Goal: Information Seeking & Learning: Understand process/instructions

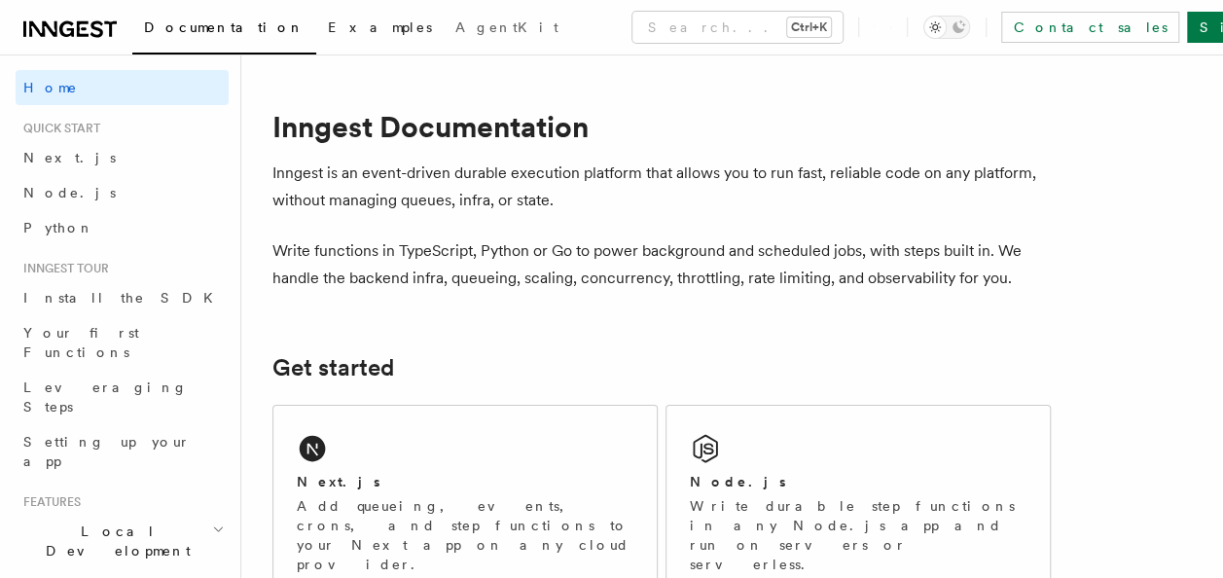
click at [316, 37] on link "Examples" at bounding box center [379, 29] width 127 height 47
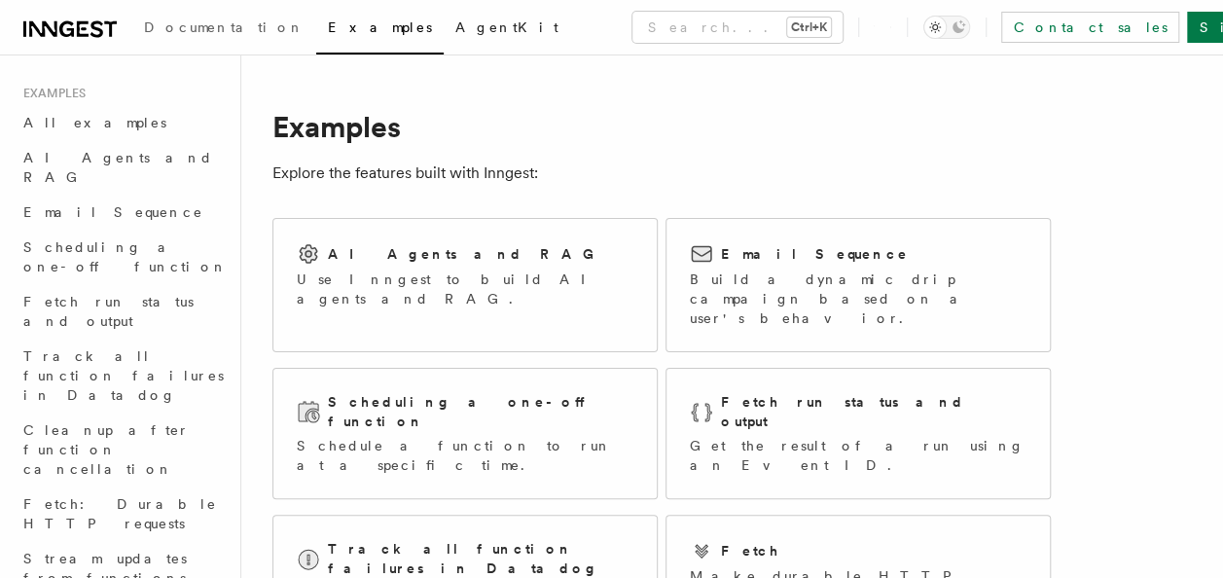
click at [455, 19] on span "AgentKit" at bounding box center [506, 27] width 103 height 16
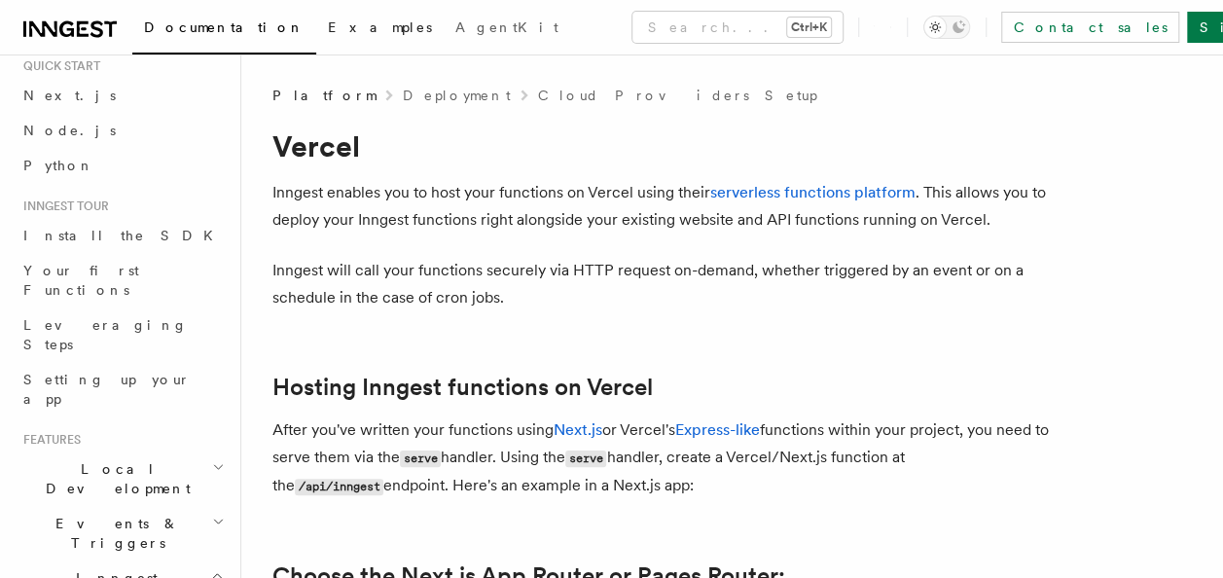
click at [316, 43] on link "Examples" at bounding box center [379, 29] width 127 height 47
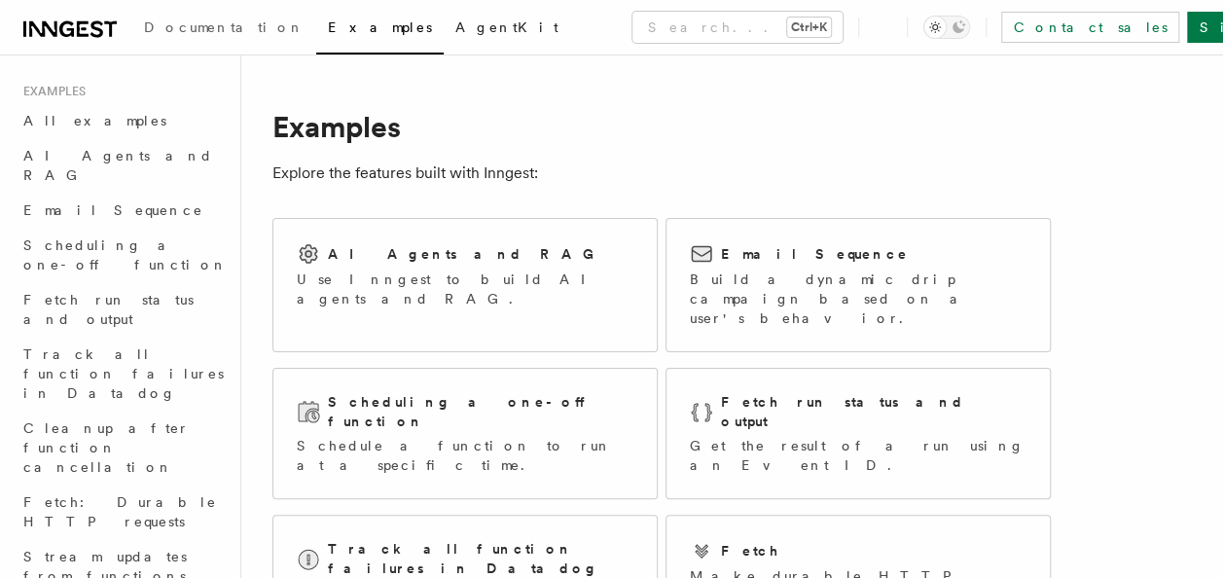
click at [444, 37] on link "AgentKit" at bounding box center [507, 29] width 126 height 47
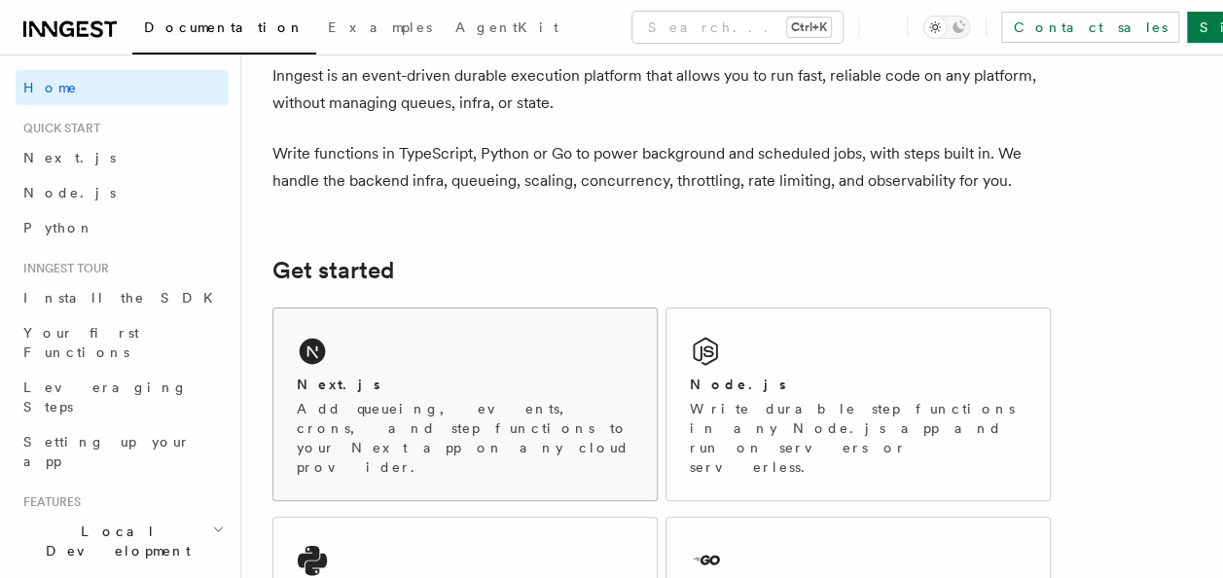
scroll to position [99, 0]
click at [374, 389] on div "Next.js" at bounding box center [465, 383] width 337 height 20
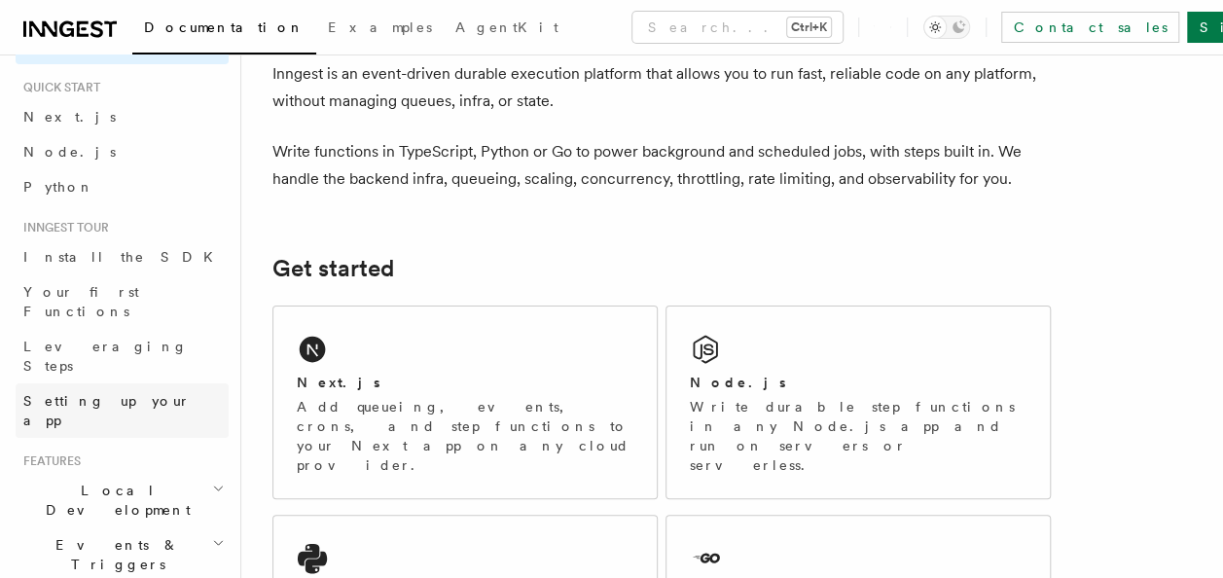
scroll to position [0, 0]
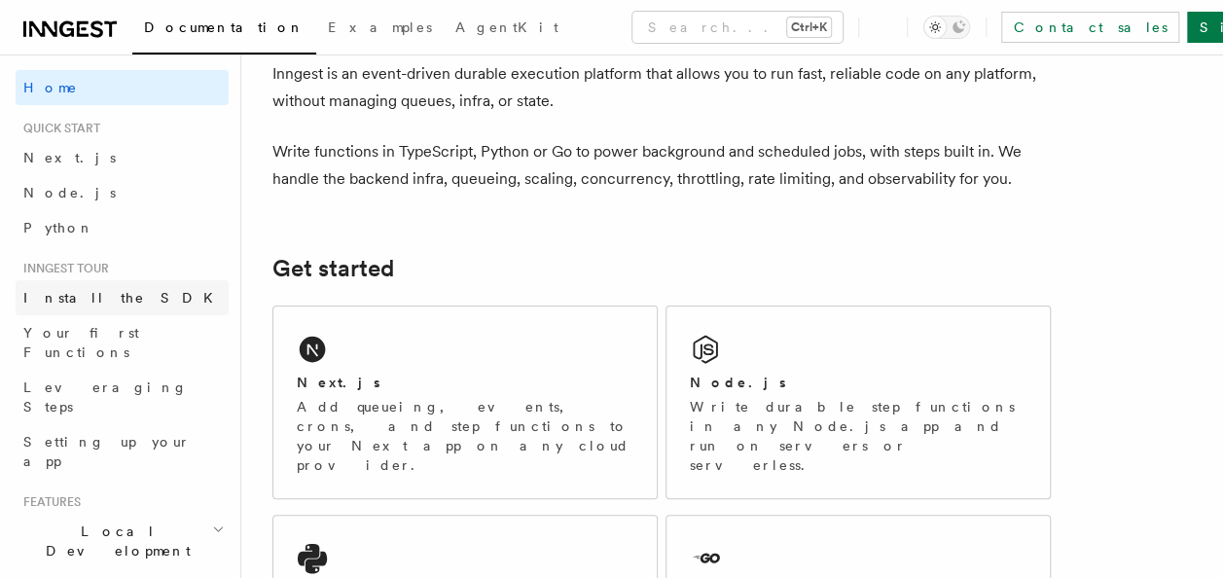
click at [80, 297] on span "Install the SDK" at bounding box center [123, 298] width 201 height 16
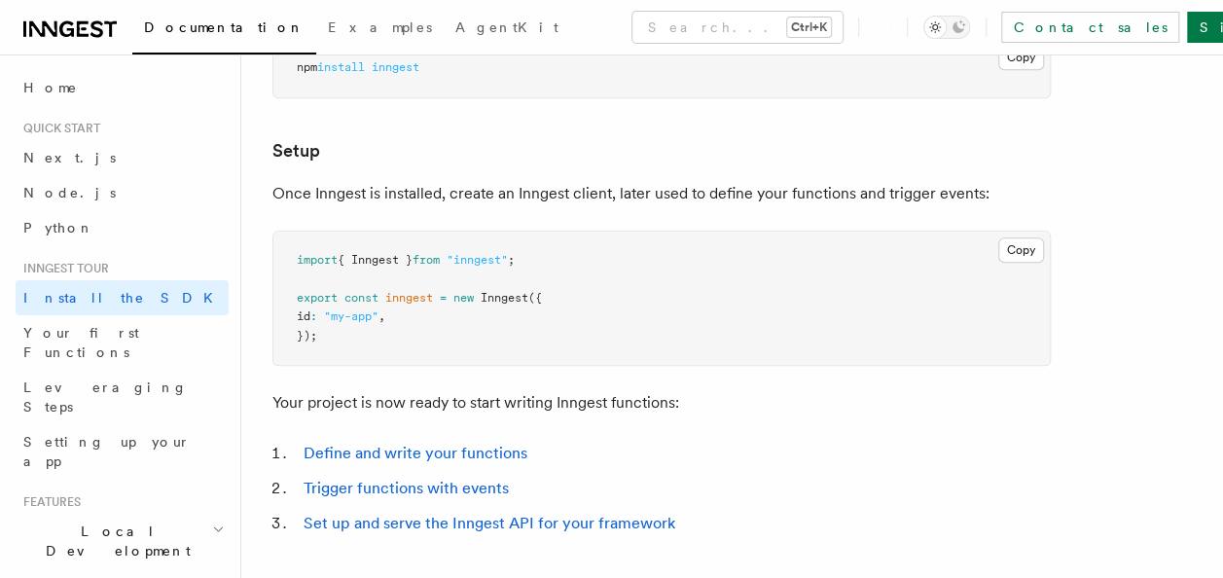
scroll to position [697, 0]
click at [1021, 249] on button "Copy Copied" at bounding box center [1021, 251] width 46 height 25
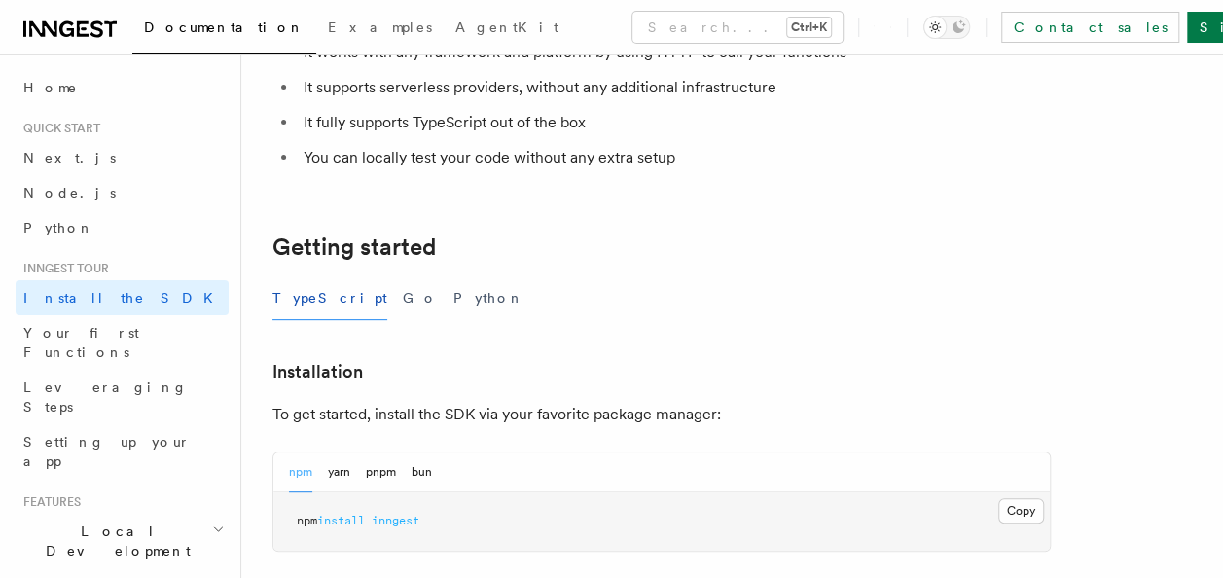
scroll to position [266, 0]
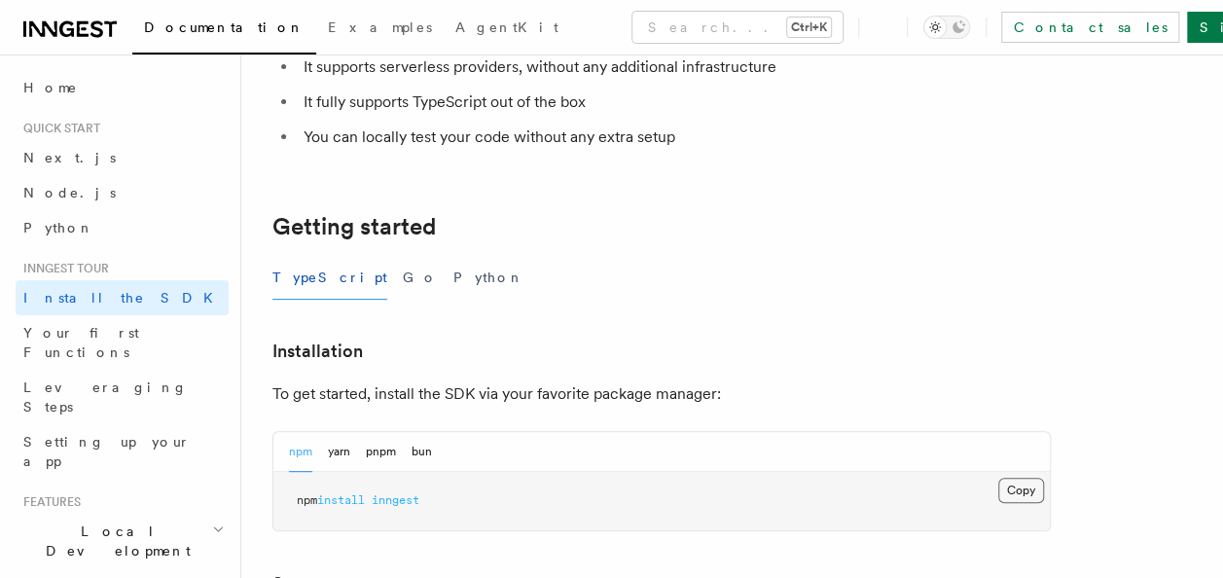
click at [1029, 486] on button "Copy Copied" at bounding box center [1021, 490] width 46 height 25
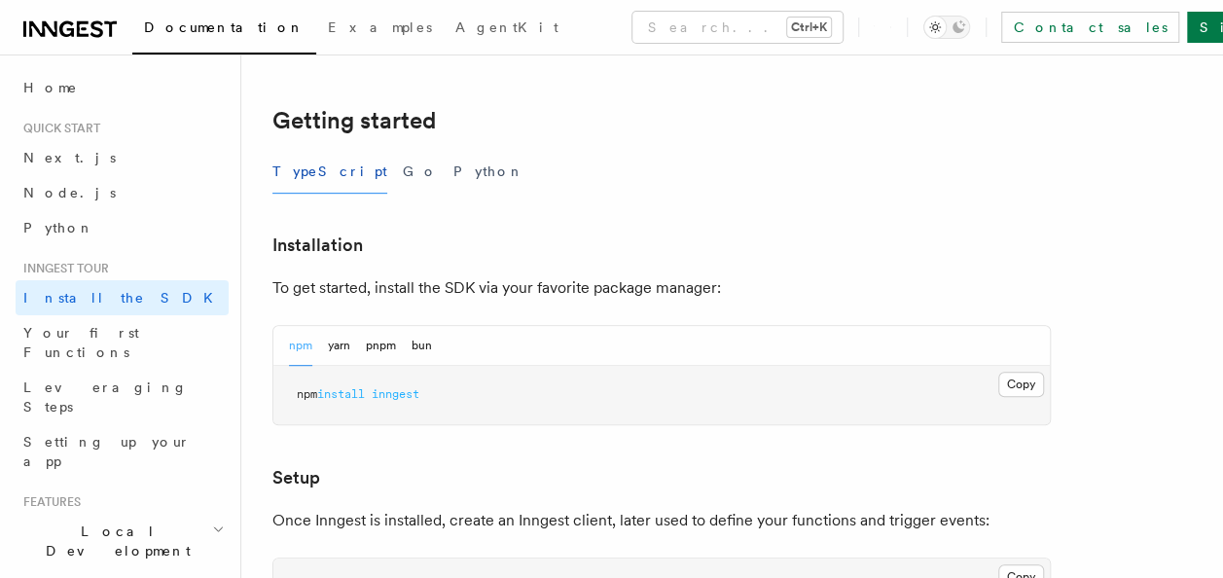
scroll to position [354, 0]
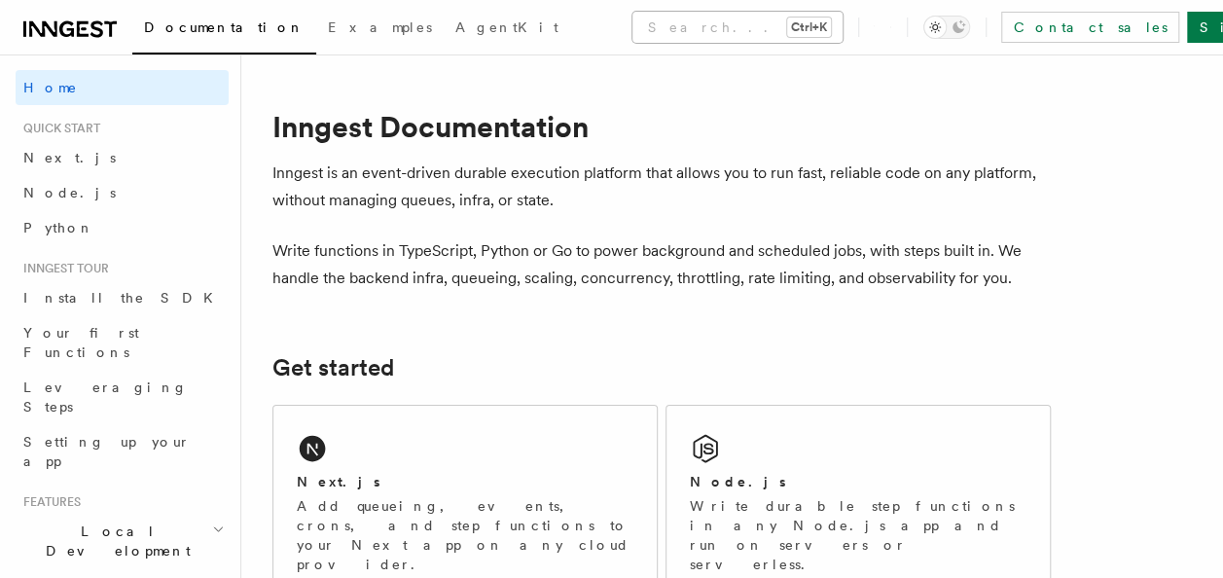
click at [632, 31] on button "Search... Ctrl+K" at bounding box center [737, 27] width 210 height 31
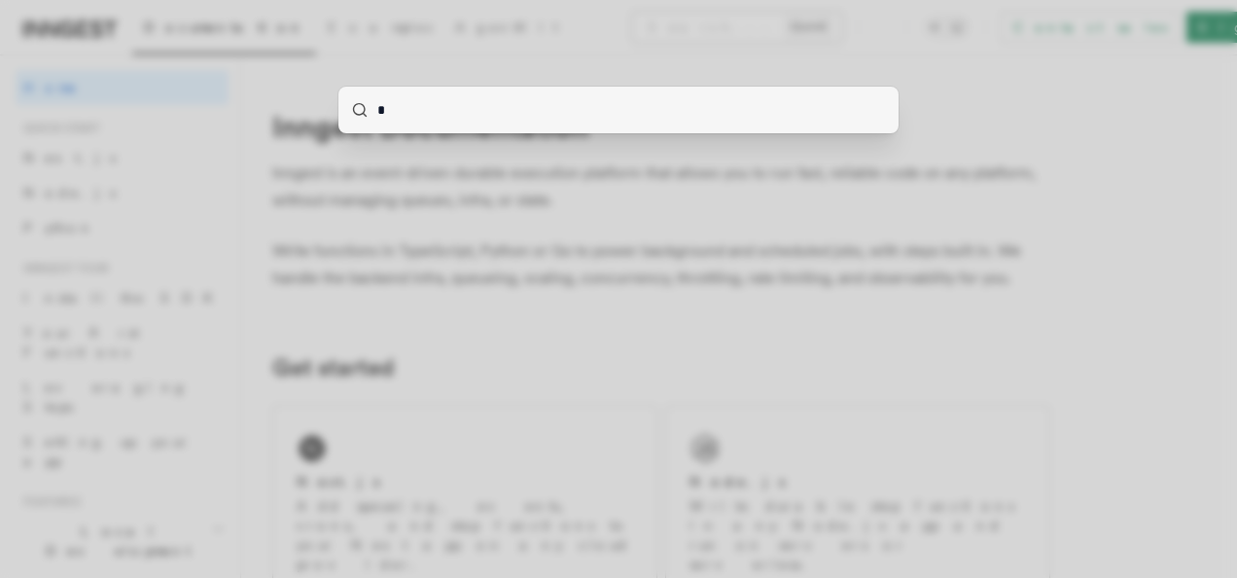
type input "**"
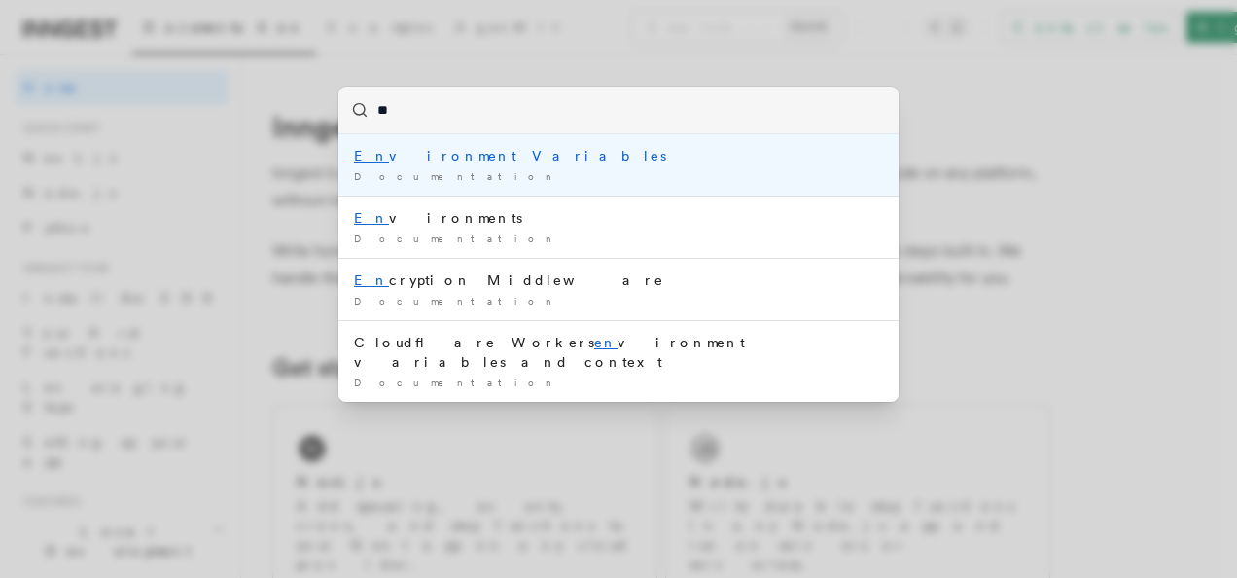
click at [461, 153] on div "En vironment Variables" at bounding box center [618, 155] width 529 height 19
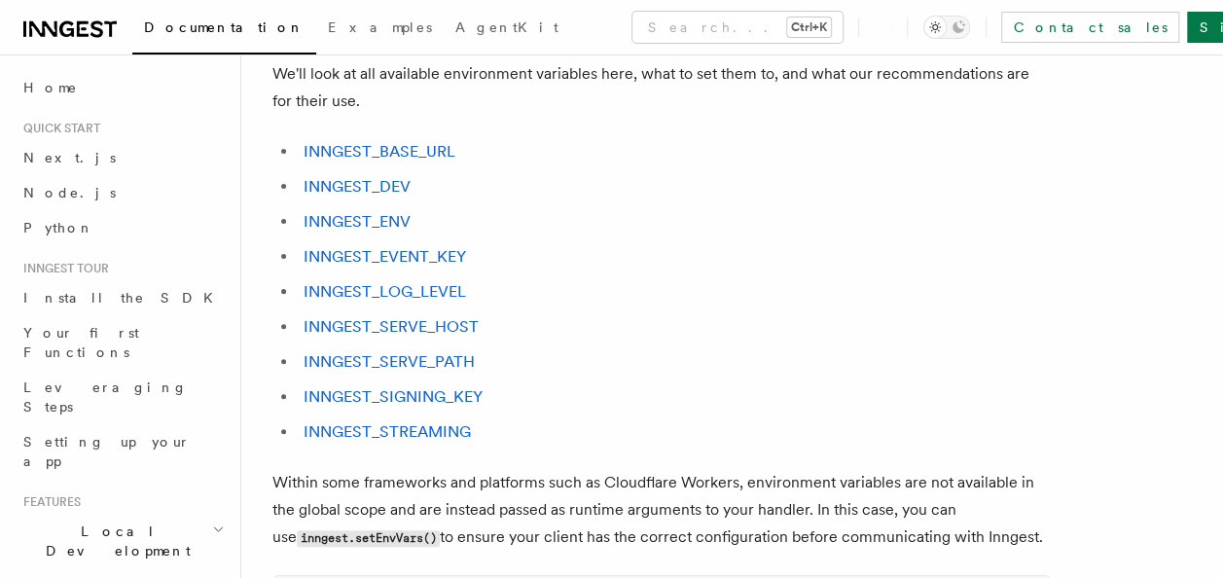
scroll to position [172, 0]
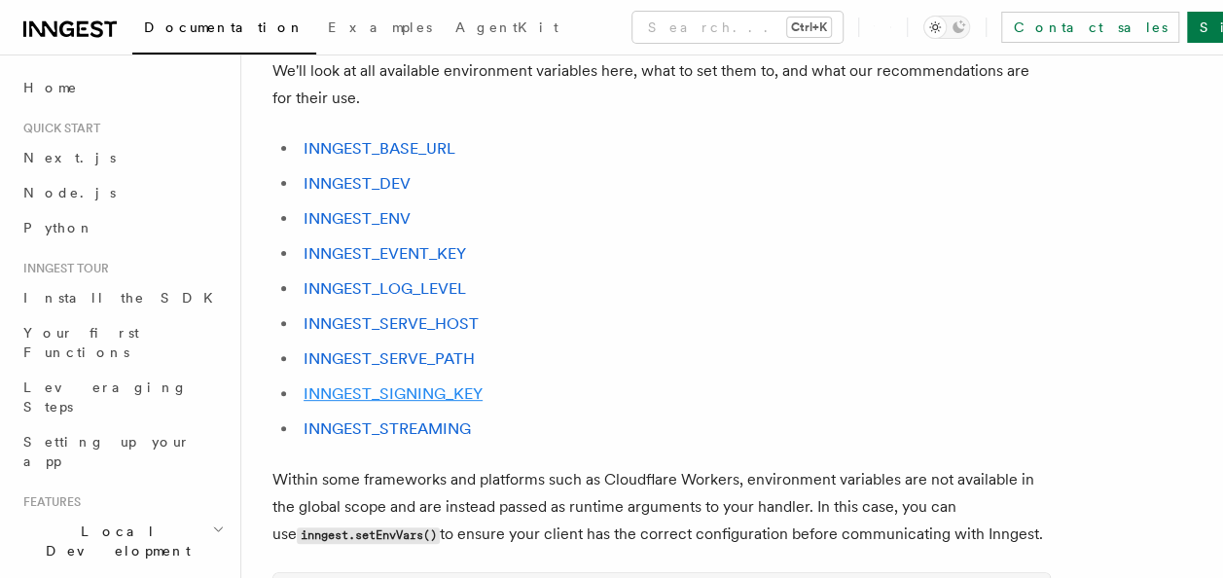
click at [432, 391] on link "INNGEST_SIGNING_KEY" at bounding box center [393, 393] width 179 height 18
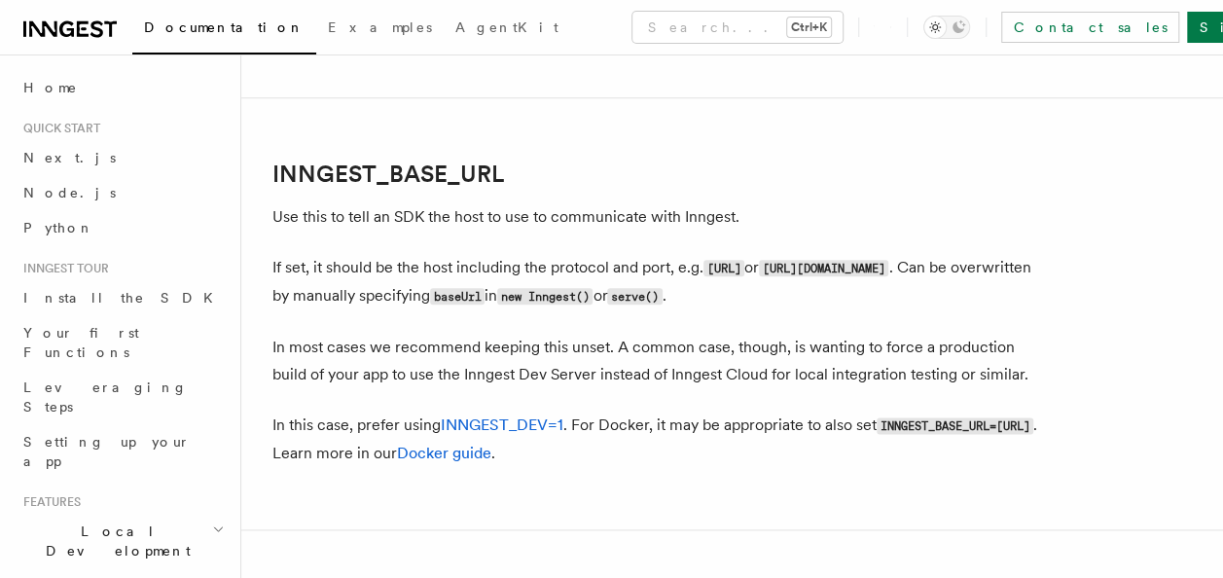
scroll to position [959, 0]
